Goal: Information Seeking & Learning: Understand process/instructions

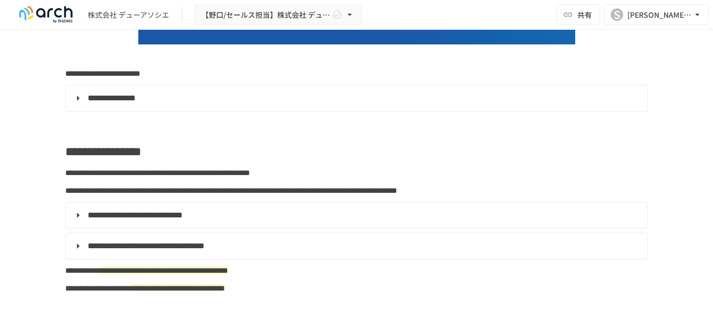
scroll to position [261, 0]
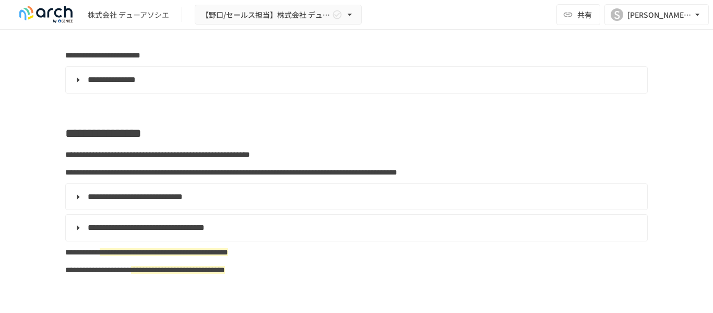
click at [78, 78] on summary "**********" at bounding box center [355, 80] width 567 height 14
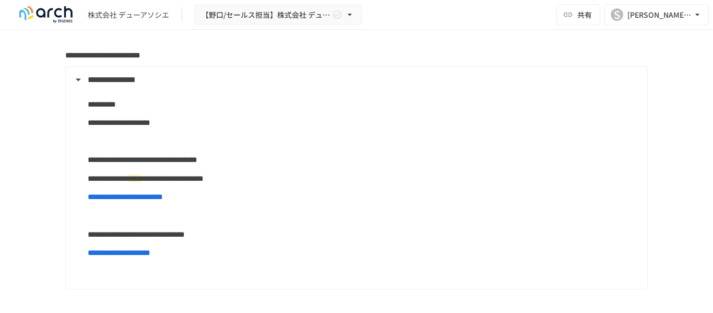
click at [77, 81] on summary "**********" at bounding box center [355, 80] width 567 height 14
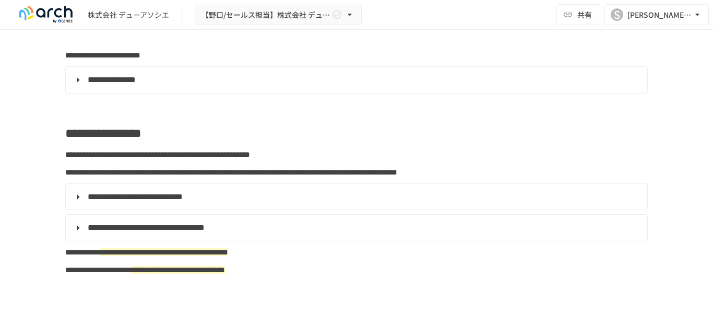
click at [74, 204] on summary "**********" at bounding box center [355, 197] width 567 height 14
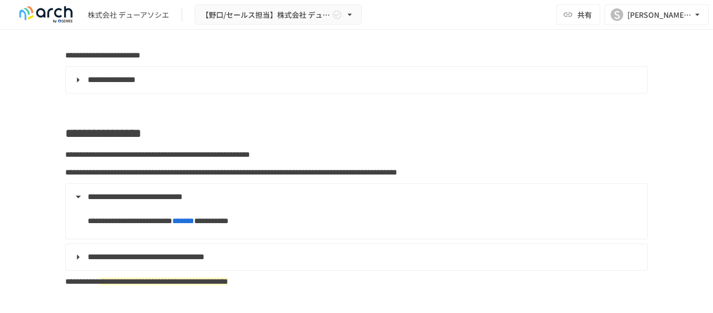
scroll to position [365, 0]
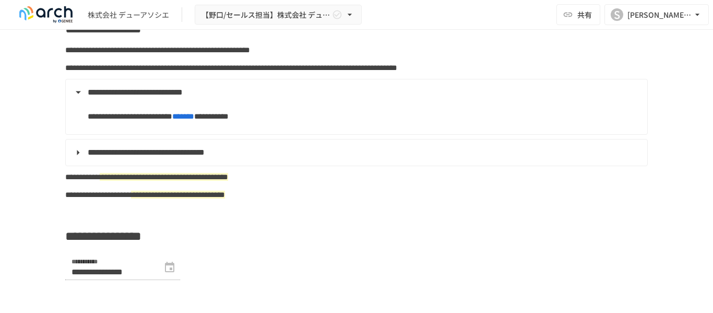
click at [77, 159] on summary "**********" at bounding box center [355, 153] width 567 height 14
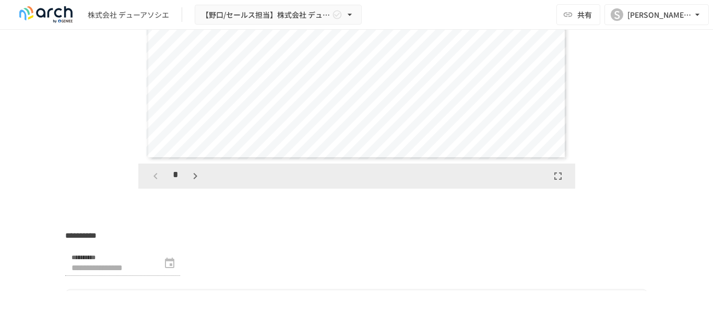
scroll to position [3289, 0]
click at [195, 182] on icon "button" at bounding box center [195, 175] width 13 height 13
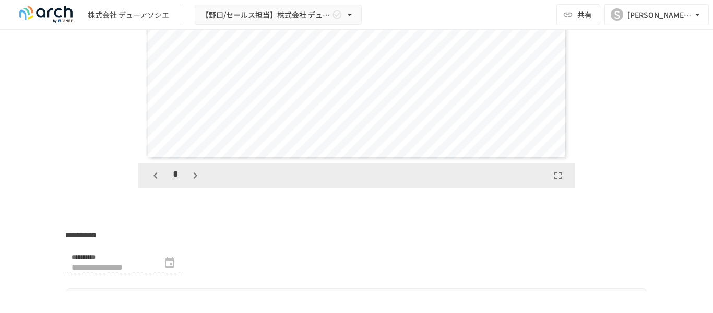
click at [195, 182] on icon "button" at bounding box center [195, 175] width 13 height 13
click at [195, 184] on div "*" at bounding box center [176, 176] width 58 height 18
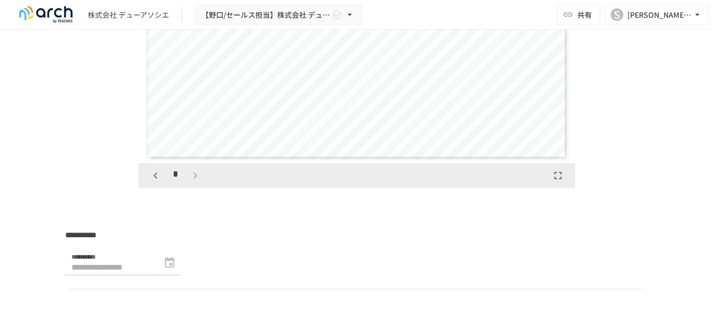
click at [195, 184] on div "*" at bounding box center [176, 176] width 58 height 18
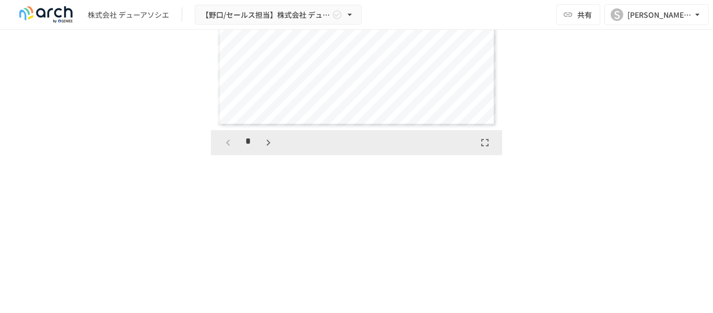
scroll to position [4719, 0]
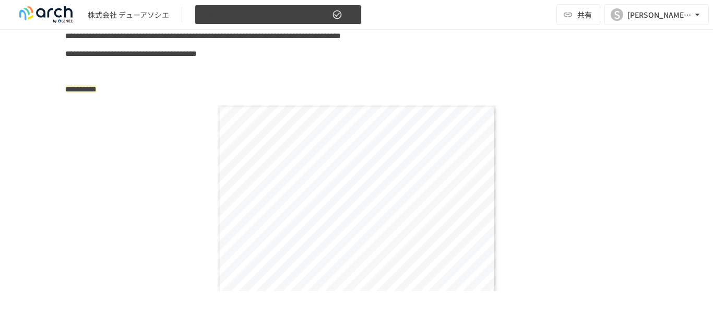
click at [338, 16] on icon "button" at bounding box center [337, 14] width 10 height 10
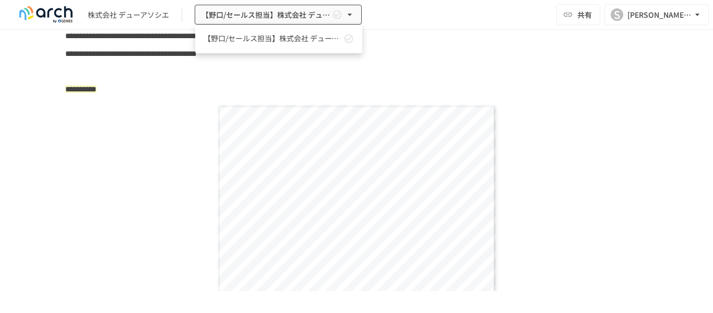
click at [155, 213] on div at bounding box center [356, 156] width 713 height 313
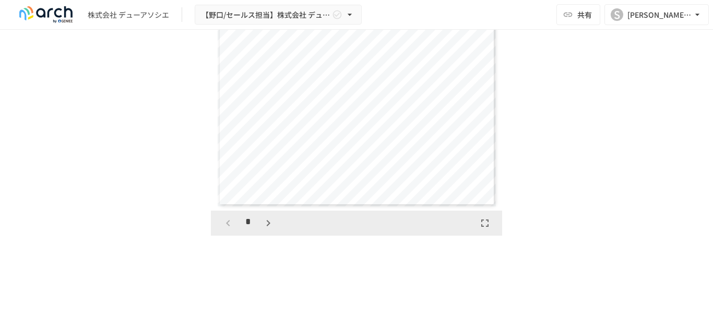
scroll to position [4808, 0]
click at [271, 233] on div "*" at bounding box center [248, 225] width 58 height 18
click at [268, 231] on icon "button" at bounding box center [268, 224] width 13 height 13
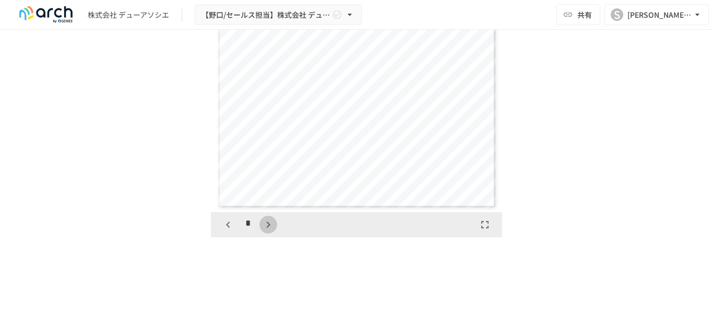
click at [268, 231] on icon "button" at bounding box center [268, 224] width 13 height 13
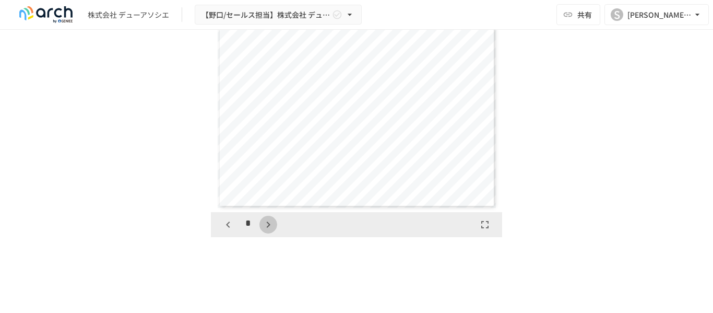
click at [268, 231] on icon "button" at bounding box center [268, 224] width 13 height 13
click at [268, 231] on icon "button" at bounding box center [273, 224] width 13 height 13
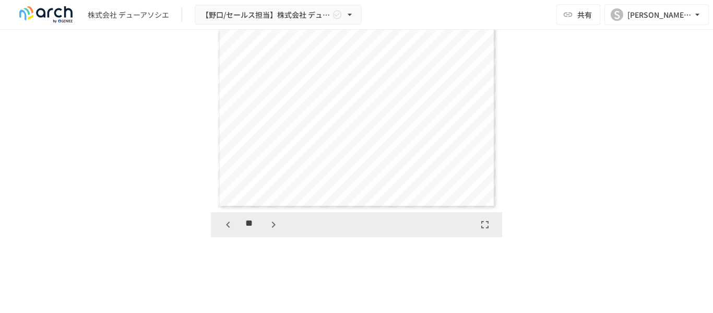
click at [268, 231] on icon "button" at bounding box center [273, 224] width 13 height 13
click at [226, 228] on icon "button" at bounding box center [228, 224] width 4 height 6
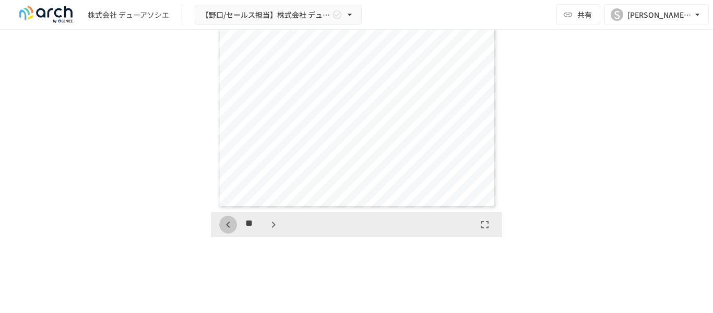
click at [223, 231] on icon "button" at bounding box center [228, 224] width 13 height 13
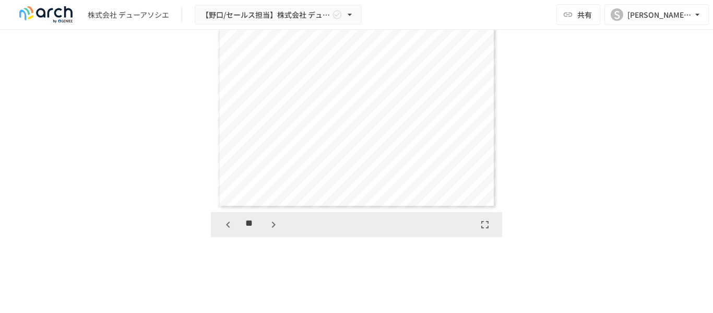
click at [229, 231] on icon "button" at bounding box center [228, 224] width 13 height 13
click at [269, 231] on icon "button" at bounding box center [273, 224] width 13 height 13
click at [270, 231] on icon "button" at bounding box center [273, 224] width 13 height 13
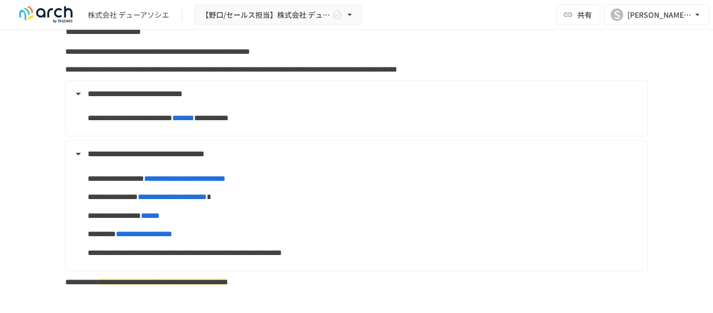
scroll to position [418, 0]
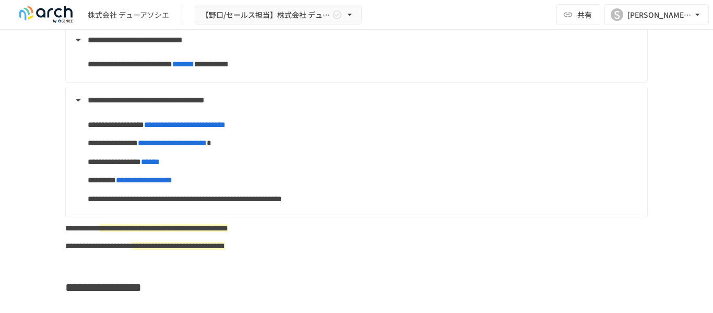
click at [160, 166] on span "******" at bounding box center [150, 162] width 19 height 8
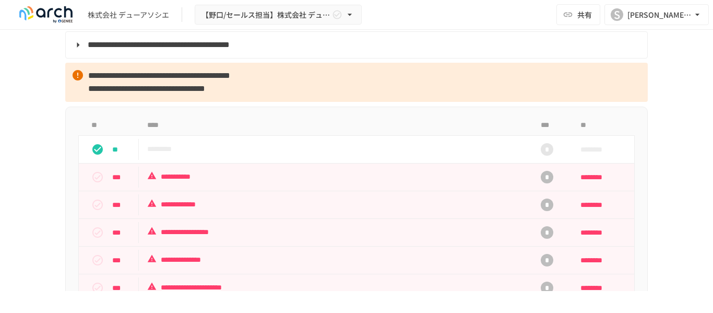
scroll to position [1044, 0]
